Goal: Information Seeking & Learning: Learn about a topic

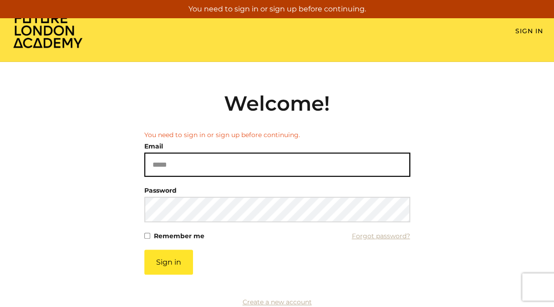
click at [165, 162] on input "Email" at bounding box center [277, 165] width 266 height 24
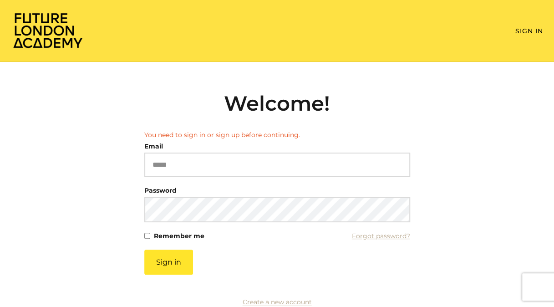
click at [355, 108] on h2 "Welcome!" at bounding box center [277, 103] width 266 height 25
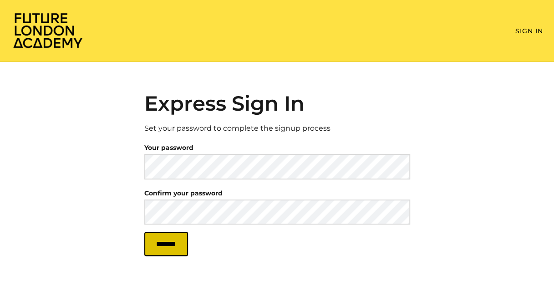
click at [183, 242] on input "*******" at bounding box center [166, 244] width 44 height 24
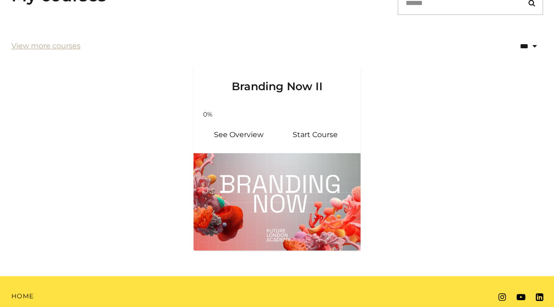
scroll to position [219, 0]
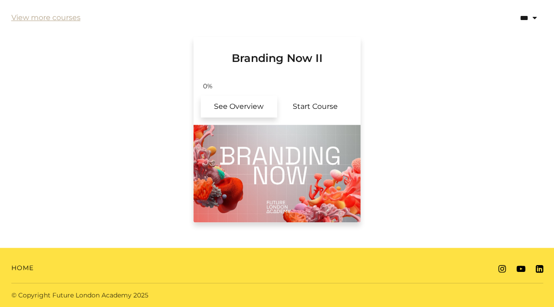
click at [245, 102] on link "See Overview" at bounding box center [239, 107] width 76 height 22
click at [311, 109] on link "Start Course" at bounding box center [315, 107] width 76 height 22
